Goal: Find contact information: Find contact information

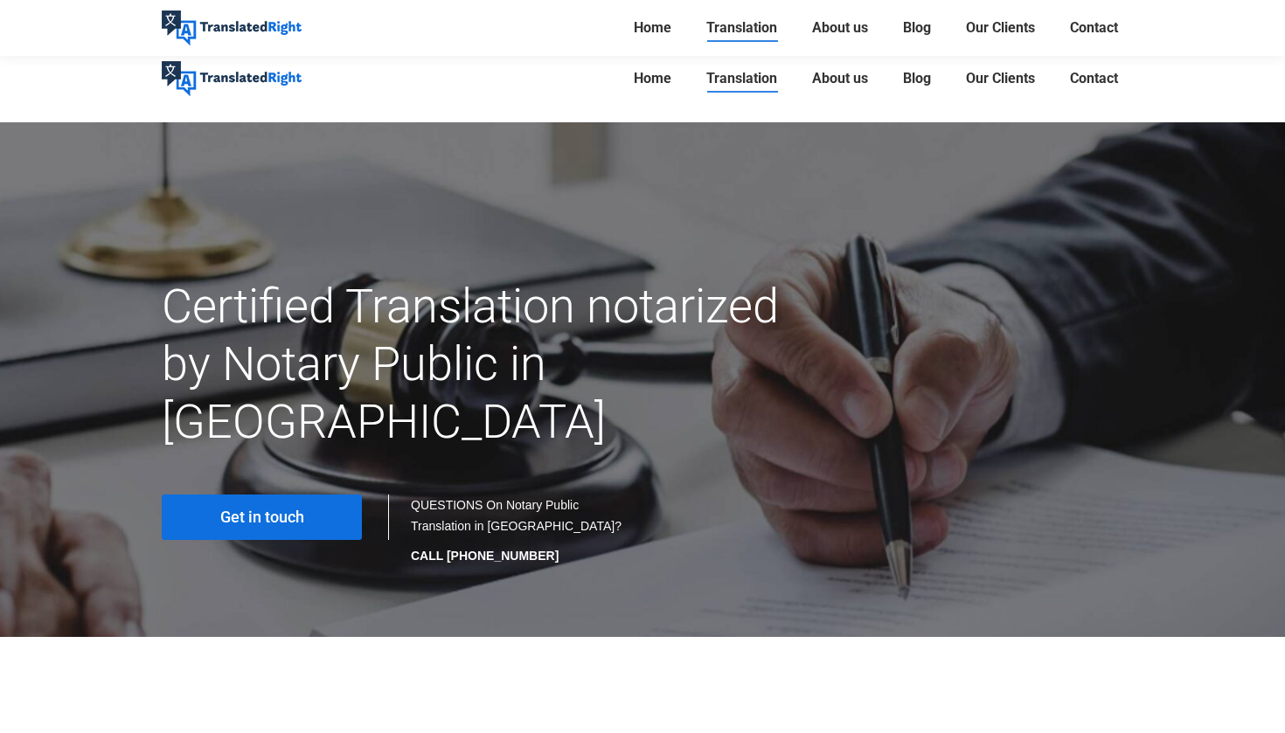
scroll to position [176, 0]
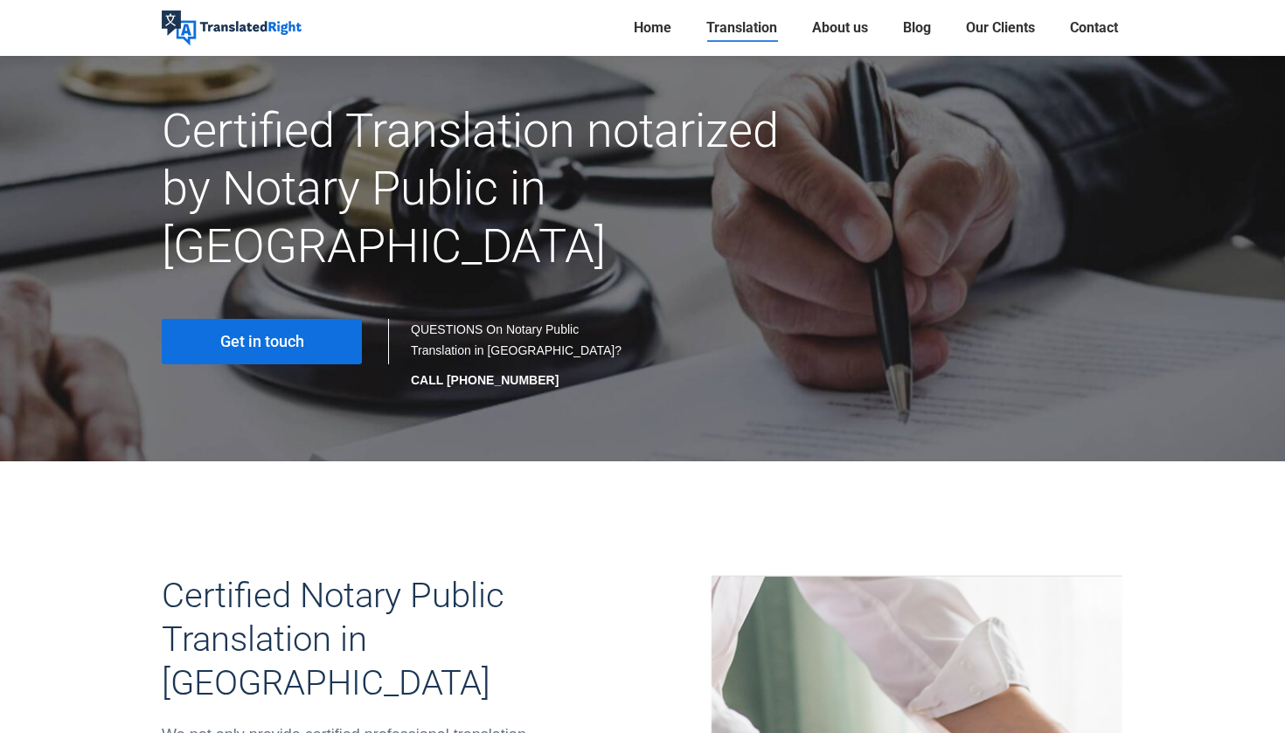
click at [277, 138] on h1 "Certified Translation notarized by Notary Public in [GEOGRAPHIC_DATA]" at bounding box center [478, 188] width 632 height 173
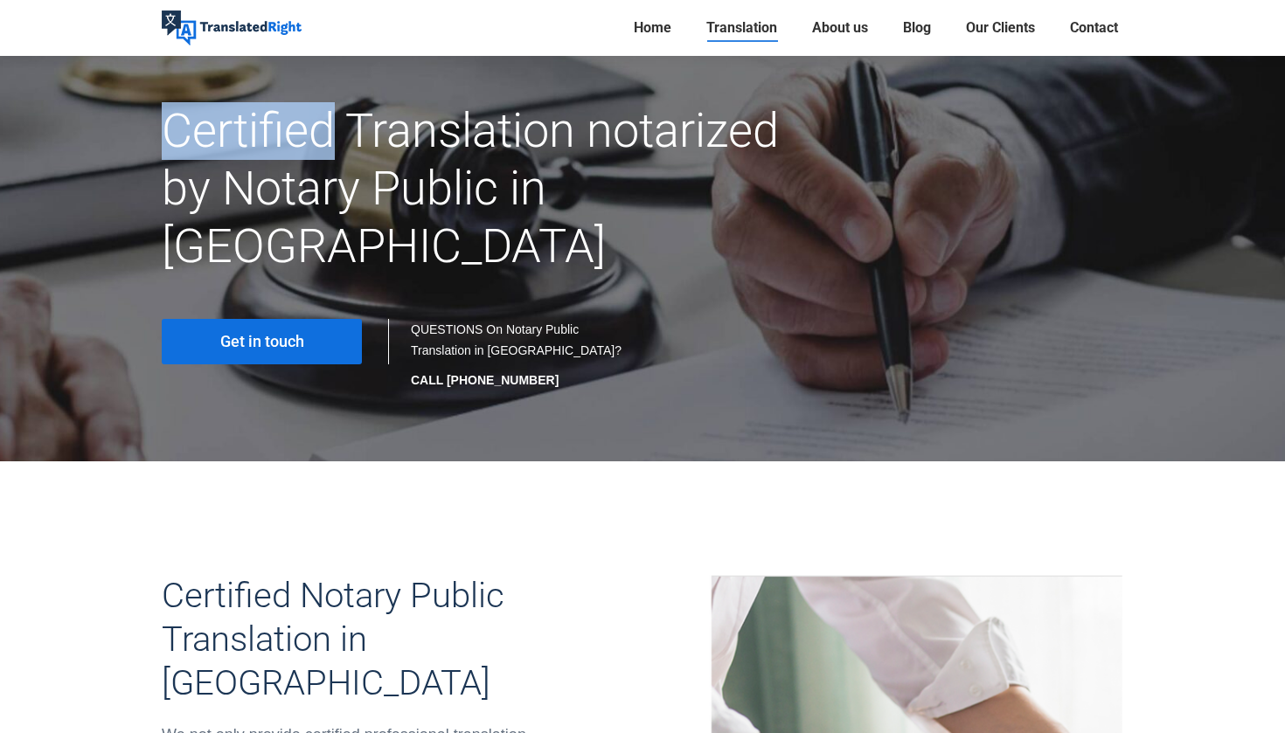
click at [277, 138] on h1 "Certified Translation notarized by Notary Public in [GEOGRAPHIC_DATA]" at bounding box center [478, 188] width 632 height 173
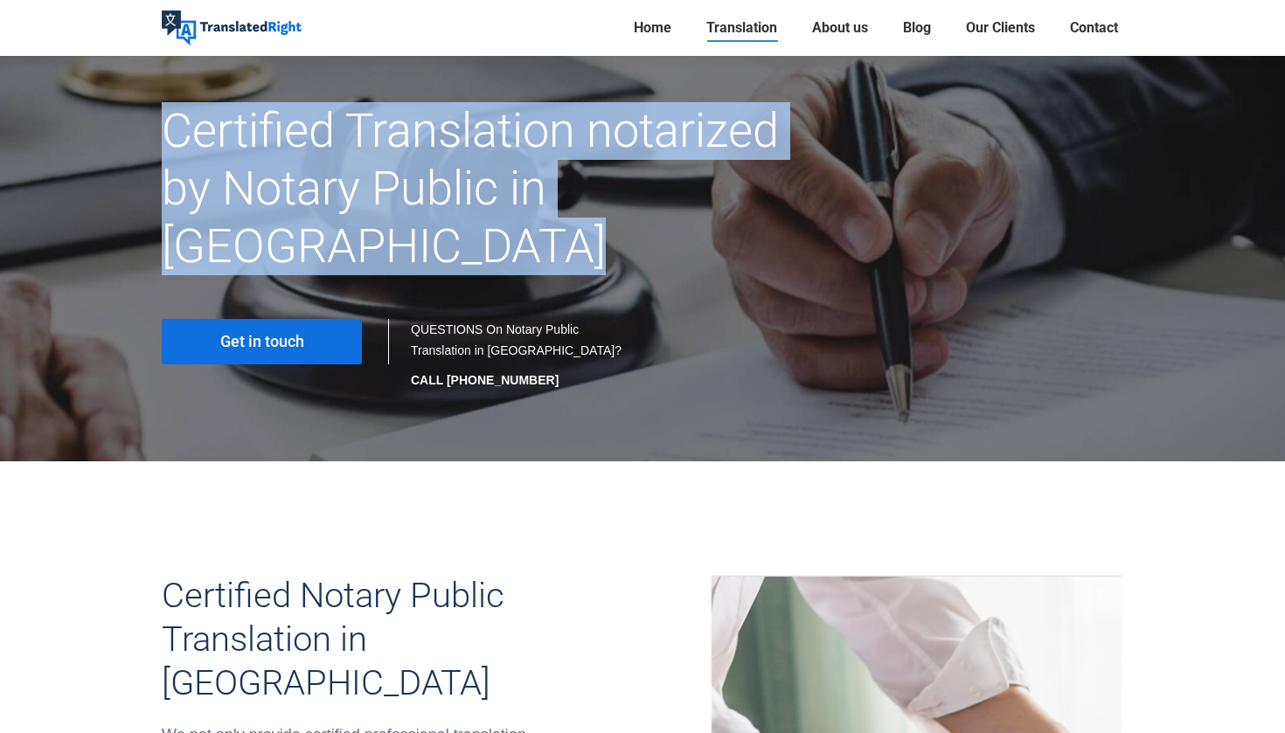
click at [277, 138] on h1 "Certified Translation notarized by Notary Public in [GEOGRAPHIC_DATA]" at bounding box center [478, 188] width 632 height 173
click at [274, 157] on h1 "Certified Translation notarized by Notary Public in [GEOGRAPHIC_DATA]" at bounding box center [478, 188] width 632 height 173
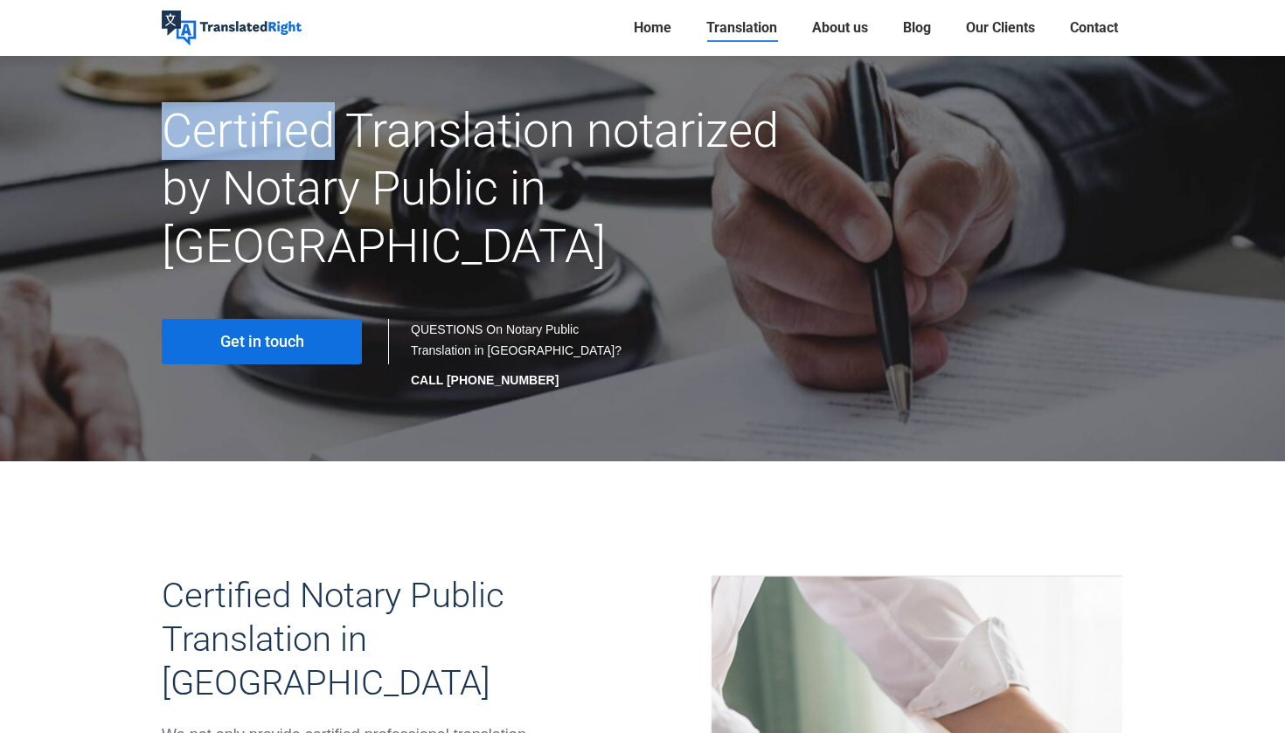
click at [274, 157] on h1 "Certified Translation notarized by Notary Public in [GEOGRAPHIC_DATA]" at bounding box center [478, 188] width 632 height 173
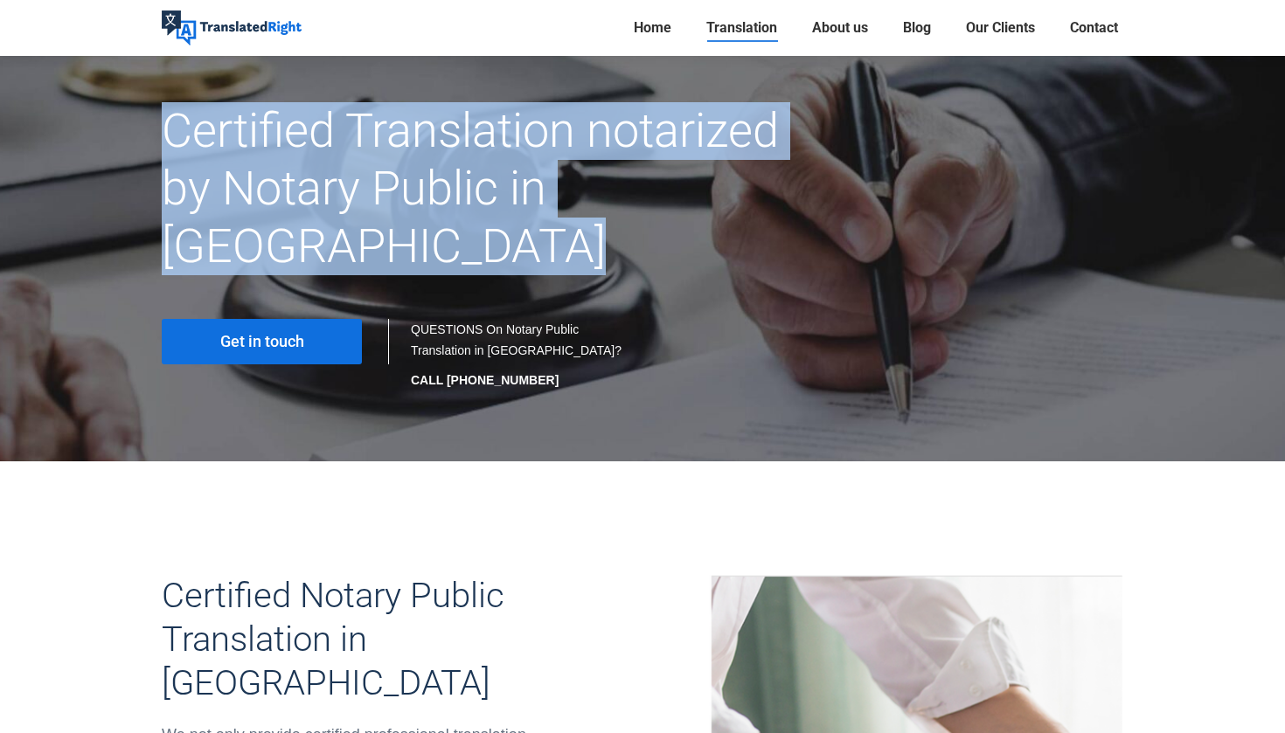
click at [274, 157] on h1 "Certified Translation notarized by Notary Public in [GEOGRAPHIC_DATA]" at bounding box center [478, 188] width 632 height 173
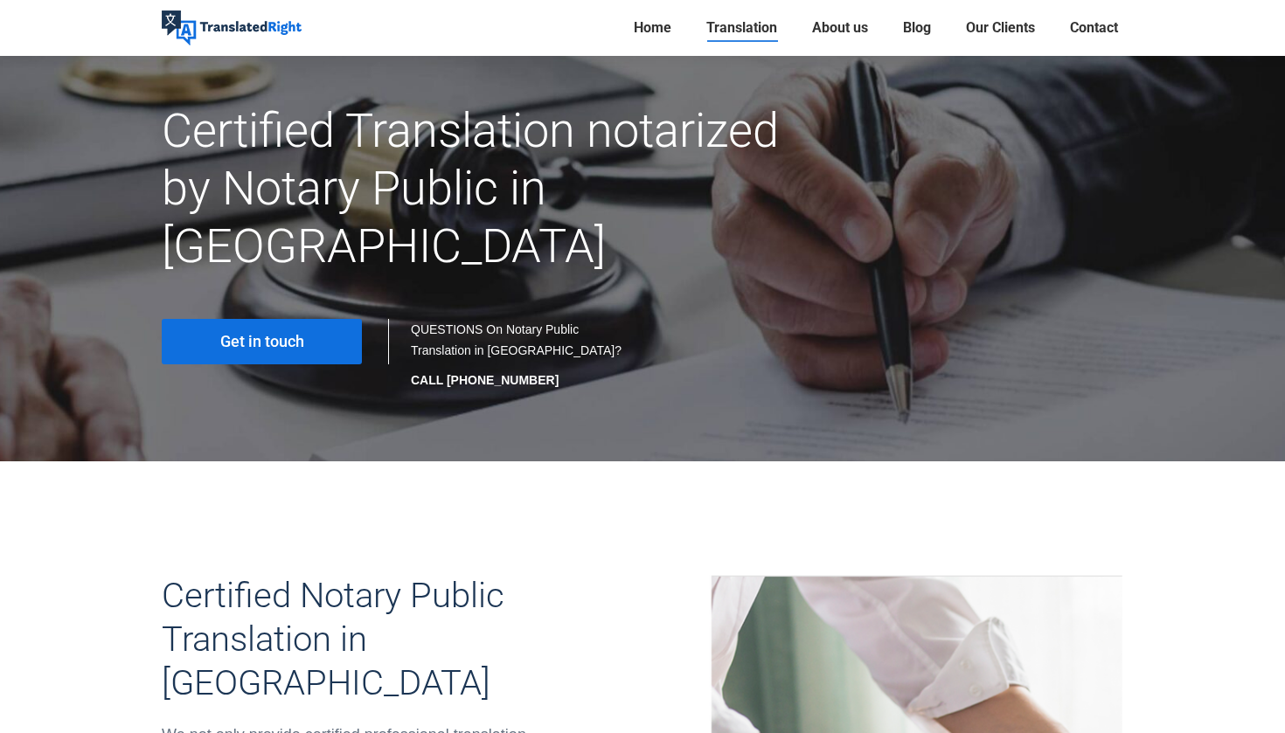
click at [273, 170] on h1 "Certified Translation notarized by Notary Public in [GEOGRAPHIC_DATA]" at bounding box center [478, 188] width 632 height 173
click at [270, 333] on span "Get in touch" at bounding box center [262, 341] width 84 height 17
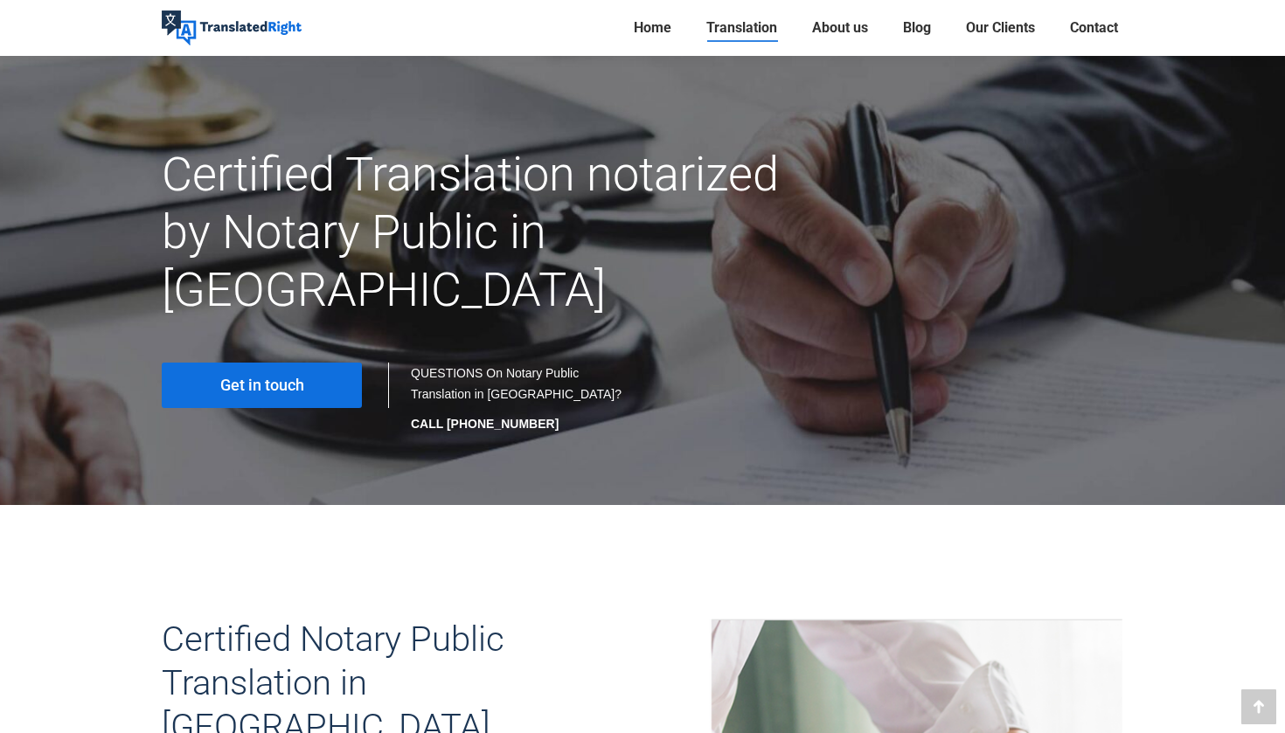
scroll to position [417, 0]
